Goal: Navigation & Orientation: Find specific page/section

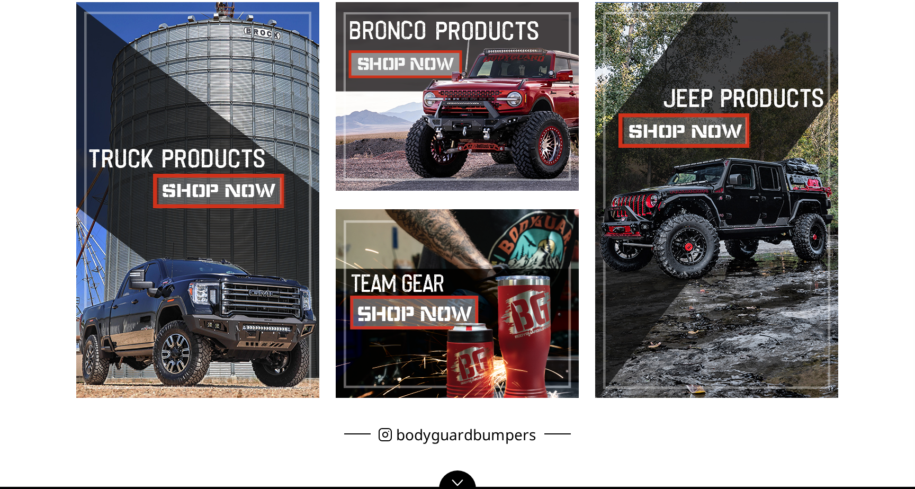
scroll to position [683, 0]
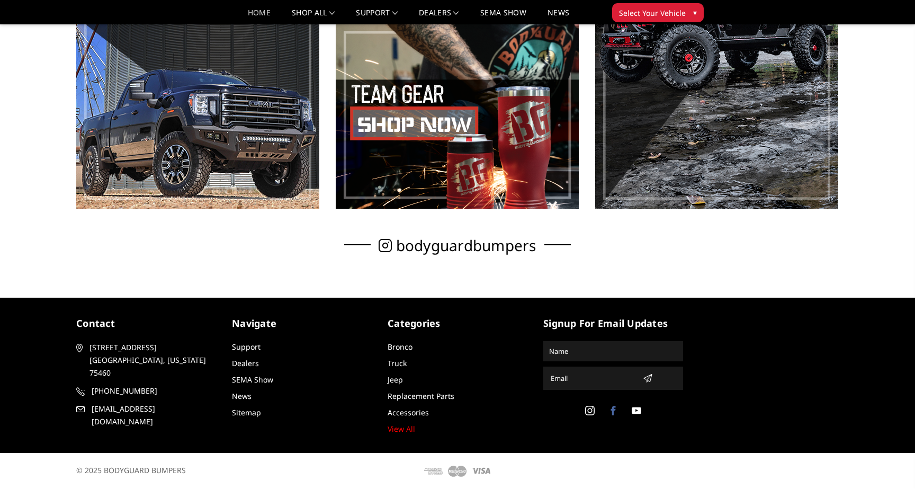
click at [617, 413] on icon at bounding box center [613, 411] width 10 height 10
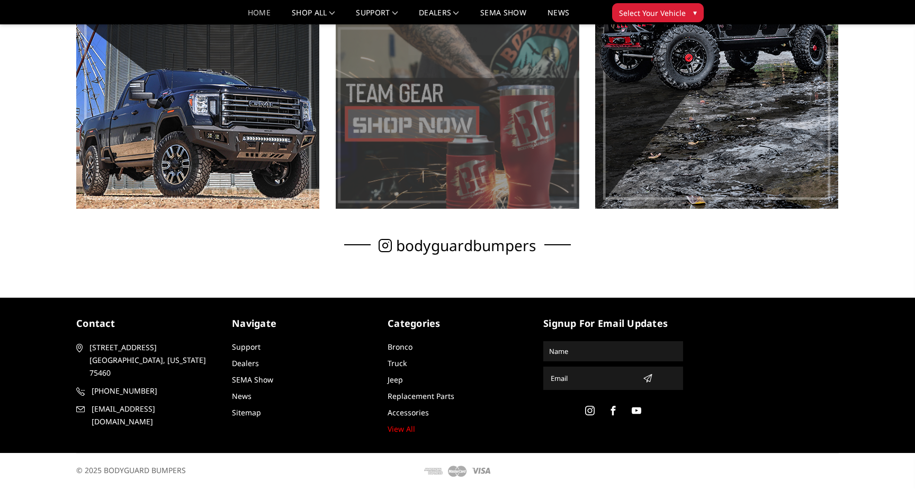
scroll to position [0, 0]
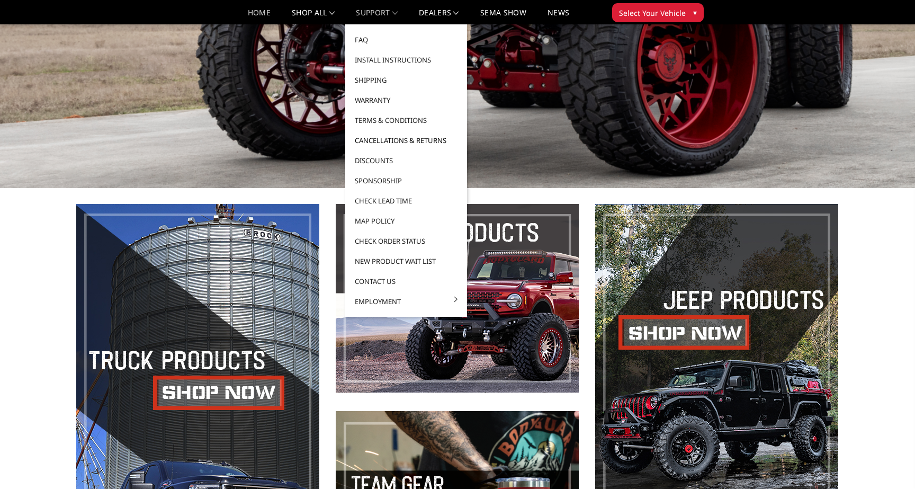
scroll to position [89, 0]
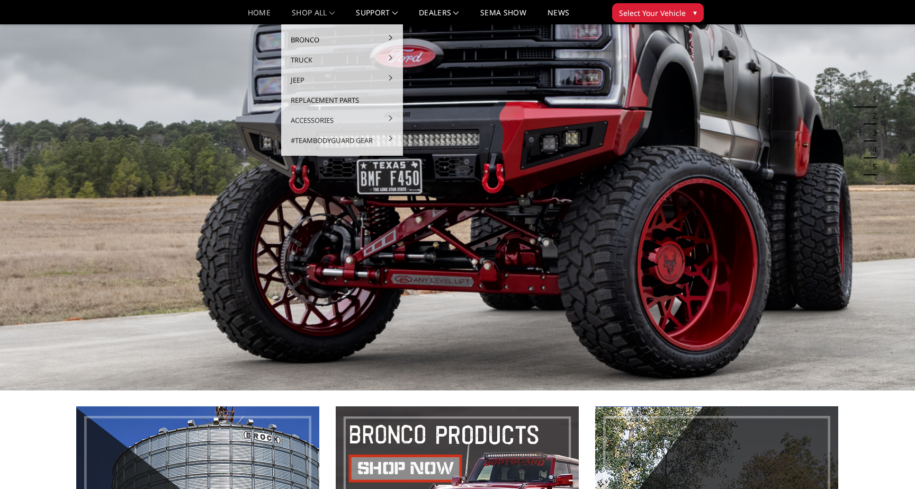
click at [311, 35] on link "Bronco" at bounding box center [341, 40] width 113 height 20
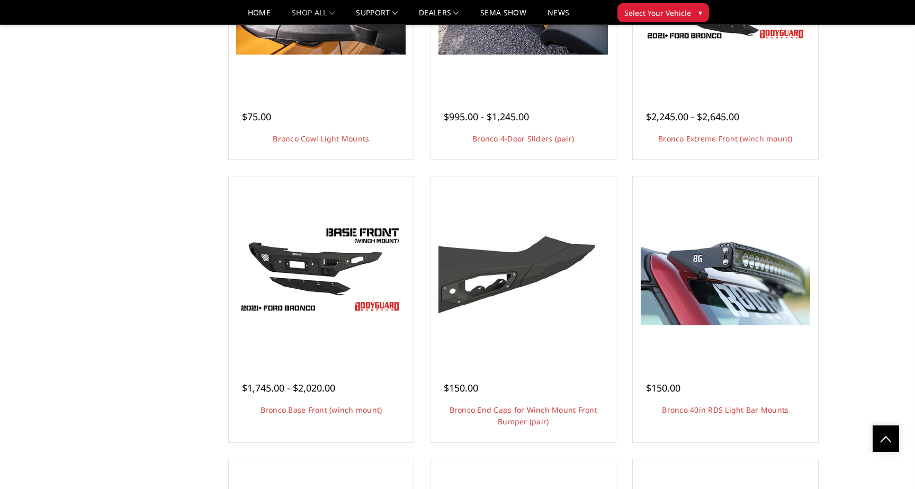
scroll to position [1180, 0]
